Goal: Task Accomplishment & Management: Use online tool/utility

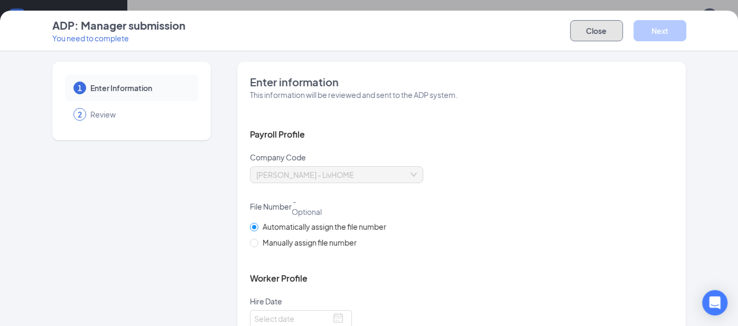
click at [613, 32] on button "Close" at bounding box center [596, 30] width 53 height 21
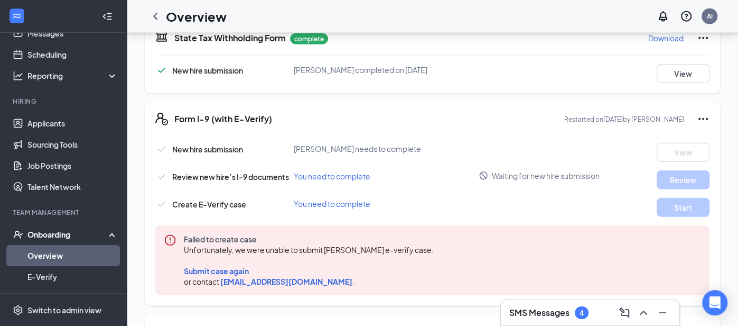
scroll to position [1739, 0]
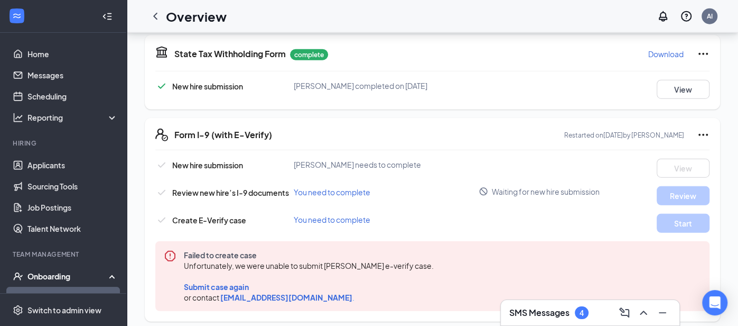
scroll to position [1953, 0]
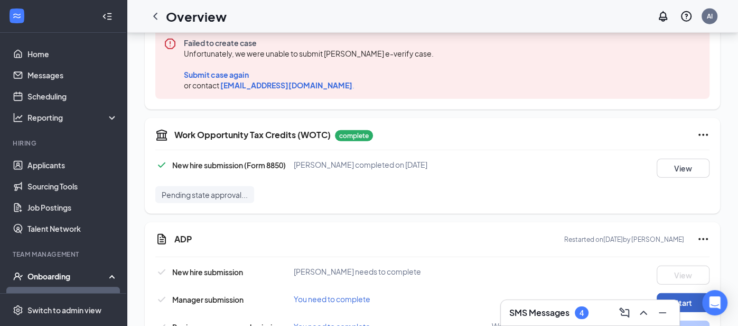
click at [671, 293] on button "Start" at bounding box center [683, 302] width 53 height 19
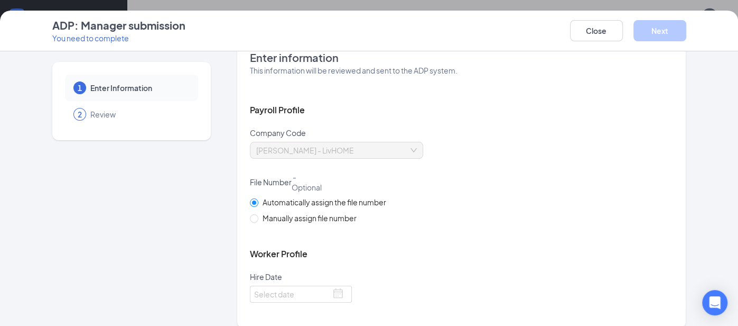
scroll to position [36, 0]
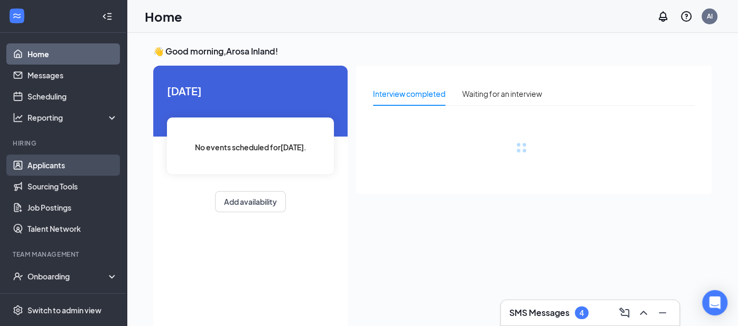
click at [68, 167] on link "Applicants" at bounding box center [72, 164] width 90 height 21
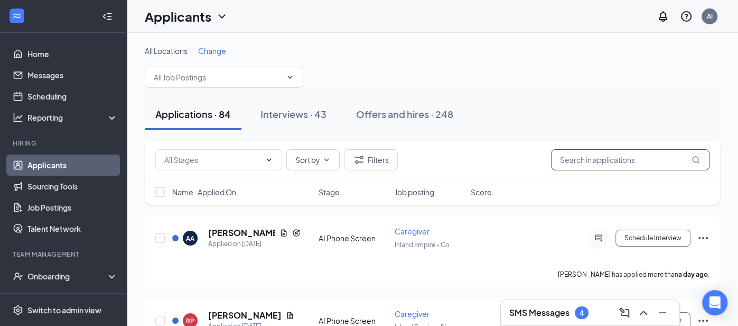
click at [591, 157] on input "text" at bounding box center [630, 159] width 159 height 21
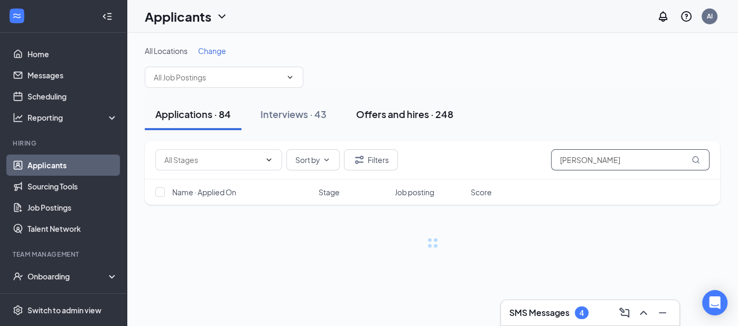
type input "baker"
click at [402, 114] on div "Offers and hires · 248" at bounding box center [404, 113] width 97 height 13
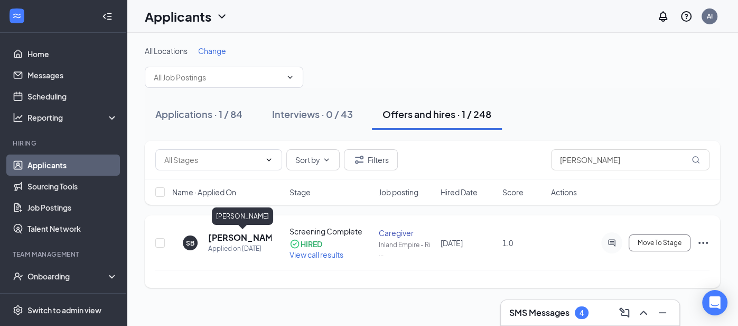
click at [240, 238] on h5 "Sherraiha Baker" at bounding box center [239, 237] width 63 height 12
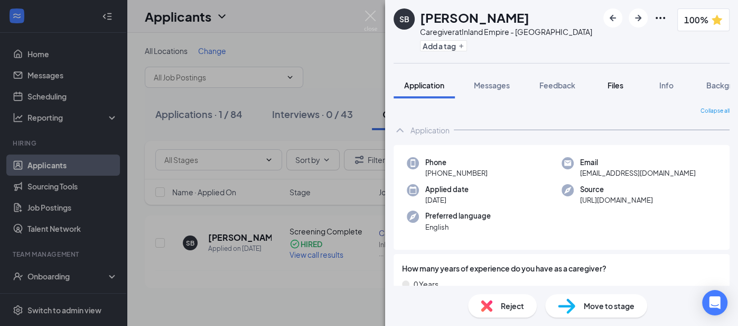
click at [613, 82] on span "Files" at bounding box center [616, 85] width 16 height 10
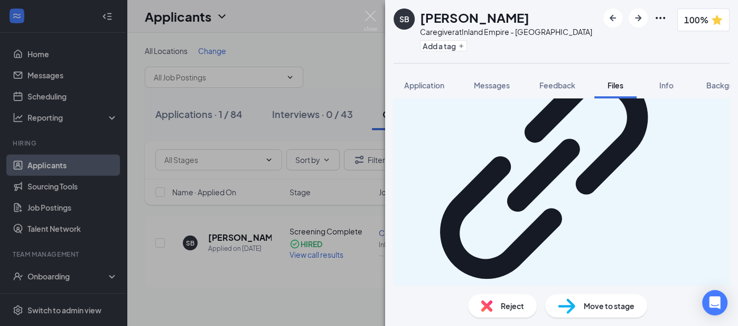
scroll to position [350, 0]
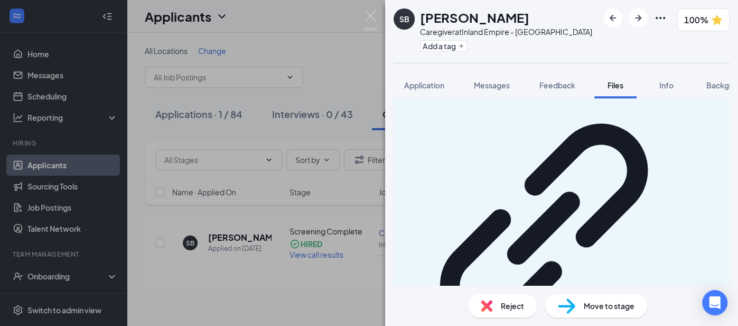
scroll to position [257, 0]
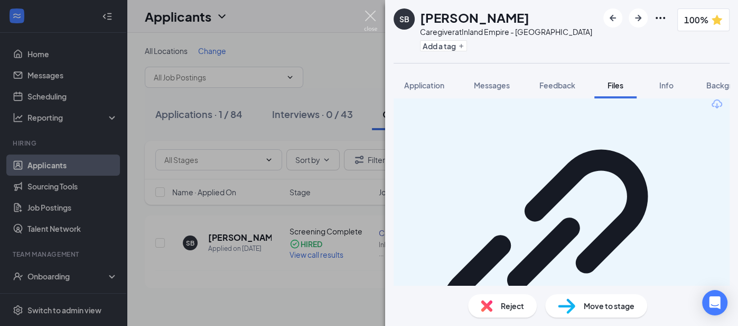
click at [369, 17] on img at bounding box center [370, 21] width 13 height 21
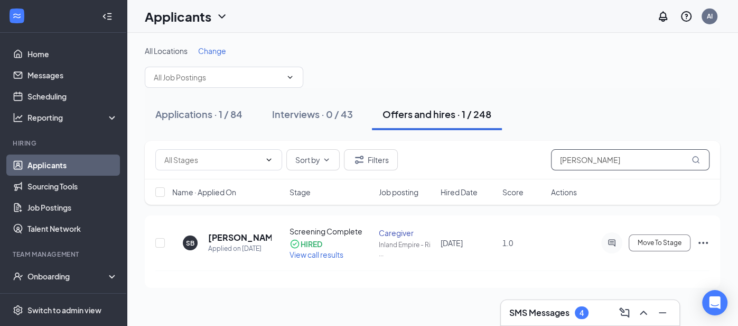
click at [604, 160] on input "baker" at bounding box center [630, 159] width 159 height 21
type input "b"
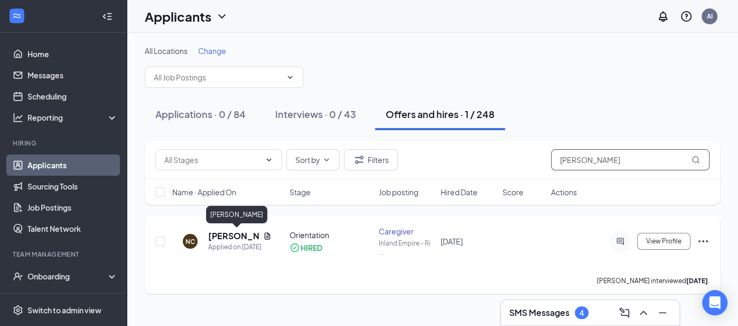
type input "cullors"
click at [228, 239] on h5 "Nateika Cullors" at bounding box center [233, 236] width 51 height 12
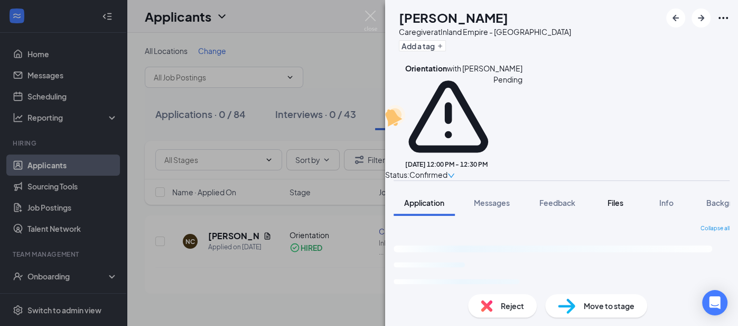
click at [624, 198] on span "Files" at bounding box center [616, 203] width 16 height 10
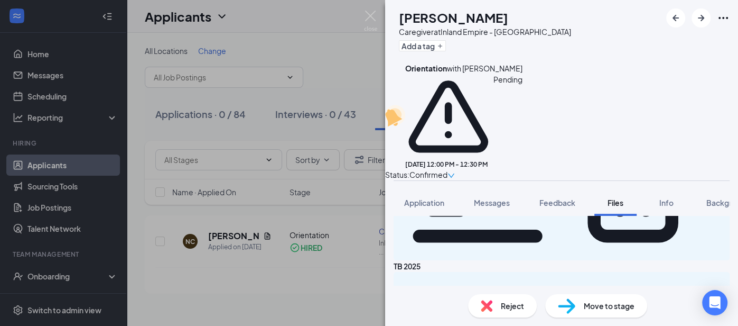
scroll to position [374, 0]
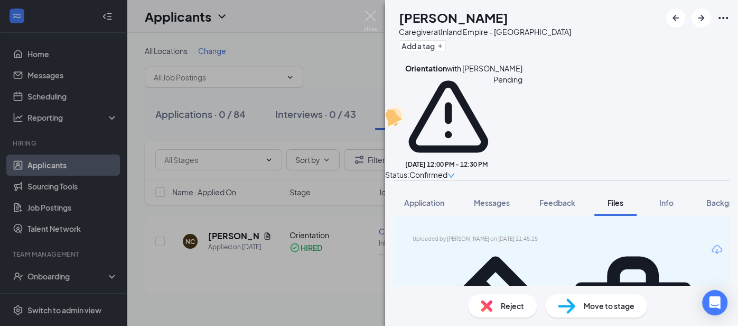
scroll to position [222, 0]
